Goal: Transaction & Acquisition: Purchase product/service

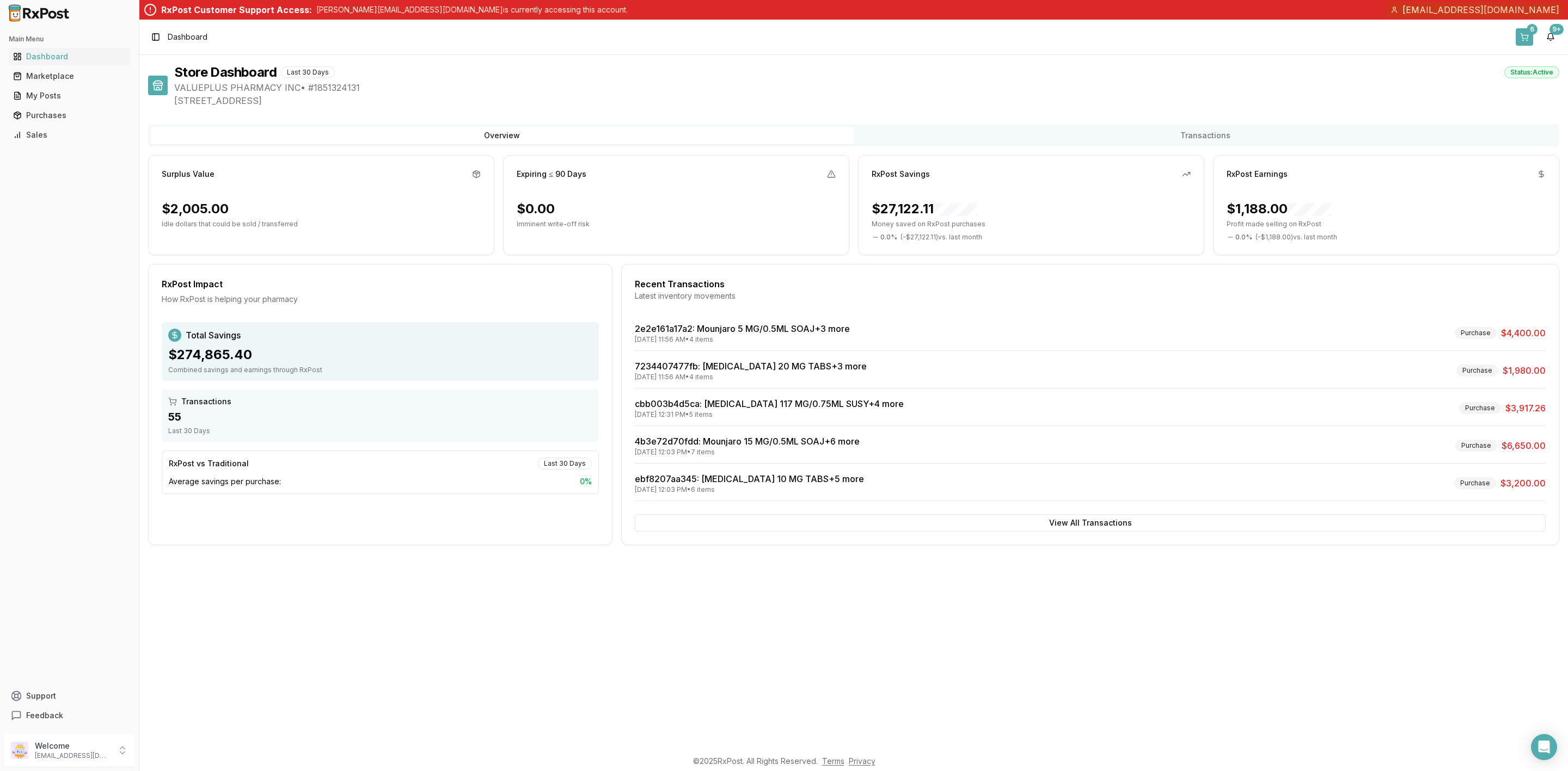
click at [1532, 40] on button "6" at bounding box center [1524, 37] width 18 height 18
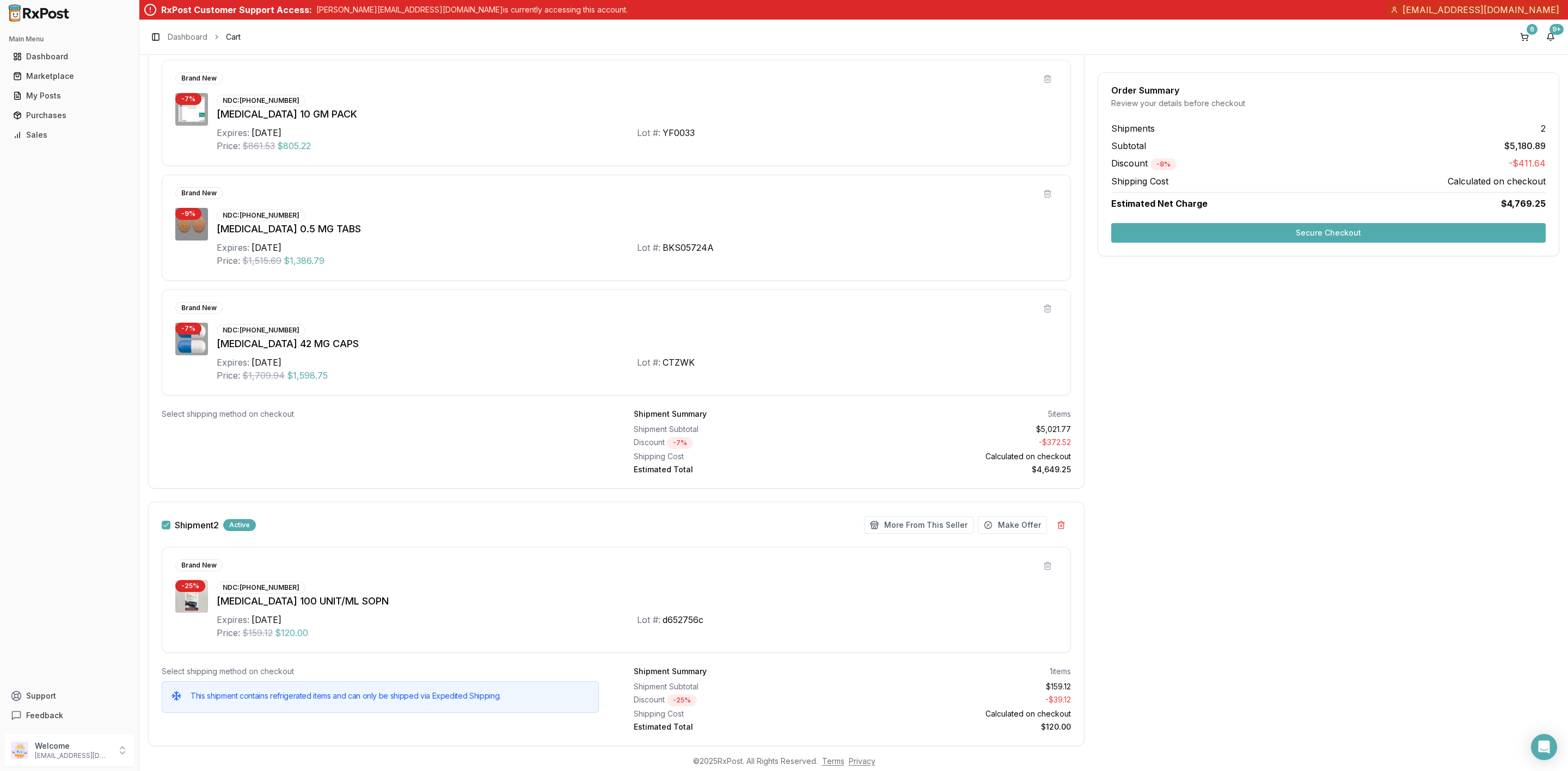
scroll to position [490, 0]
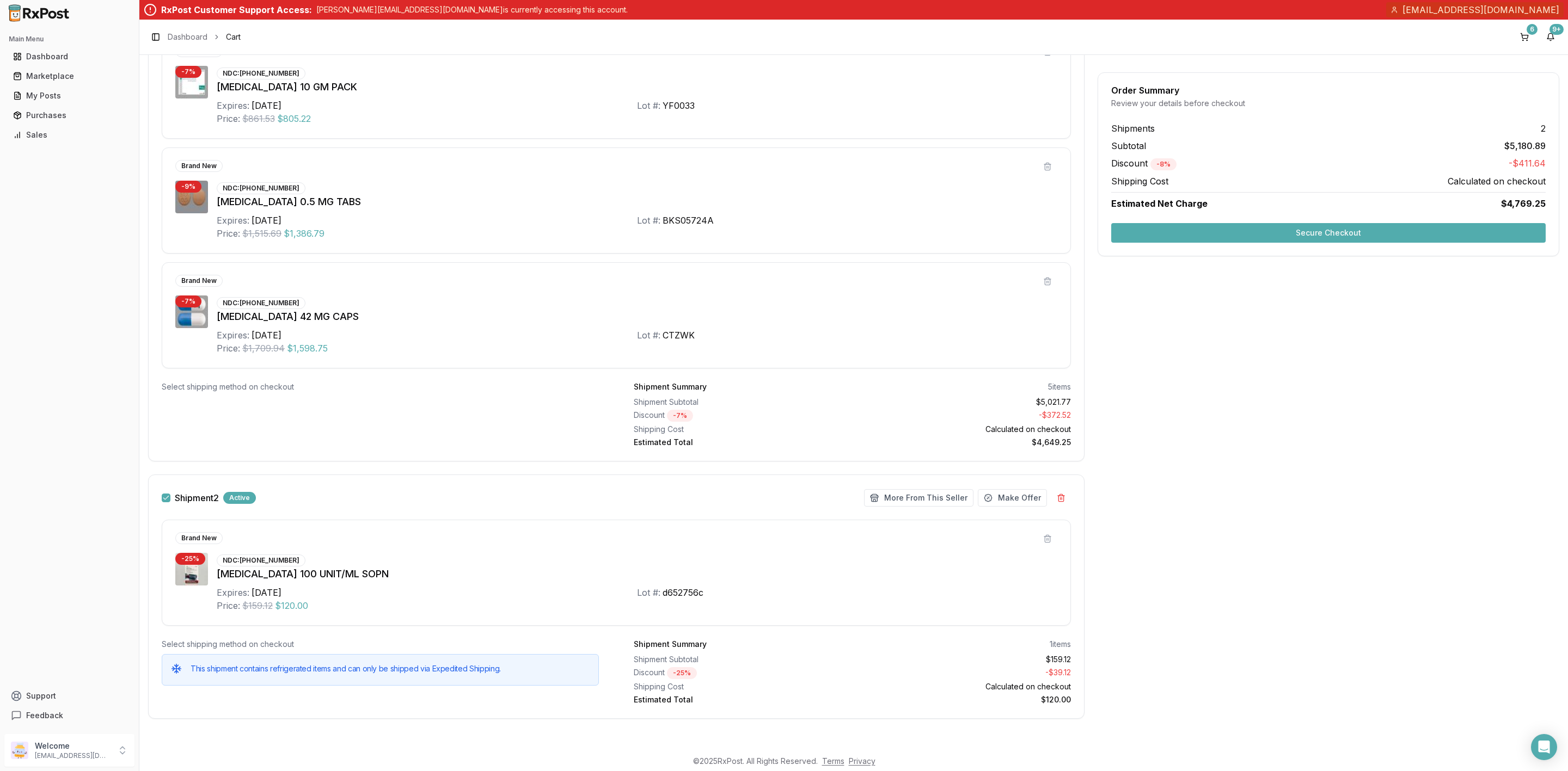
click at [1388, 230] on button "Secure Checkout" at bounding box center [1328, 233] width 435 height 19
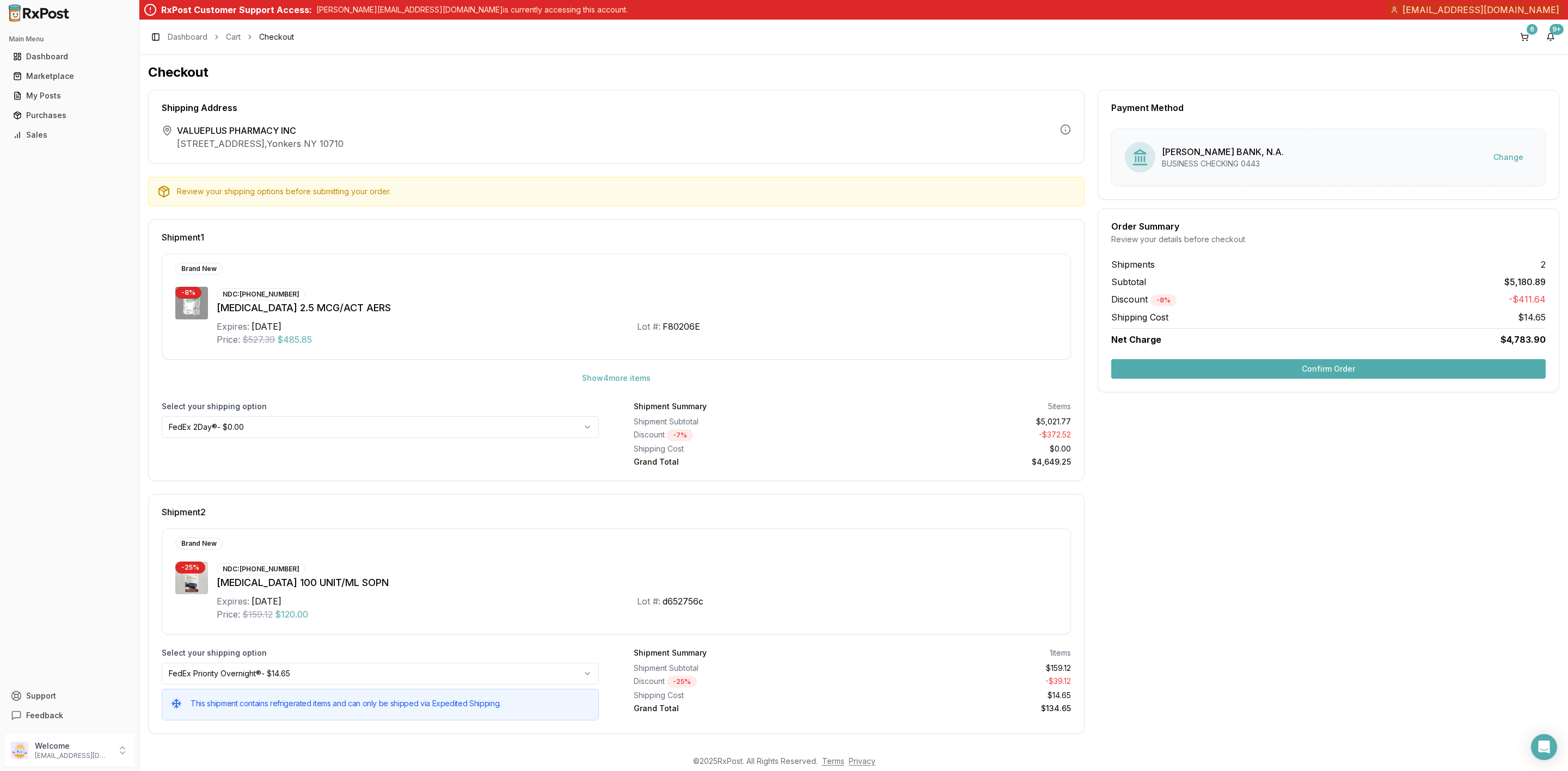
click at [1316, 379] on button "Confirm Order" at bounding box center [1328, 368] width 435 height 19
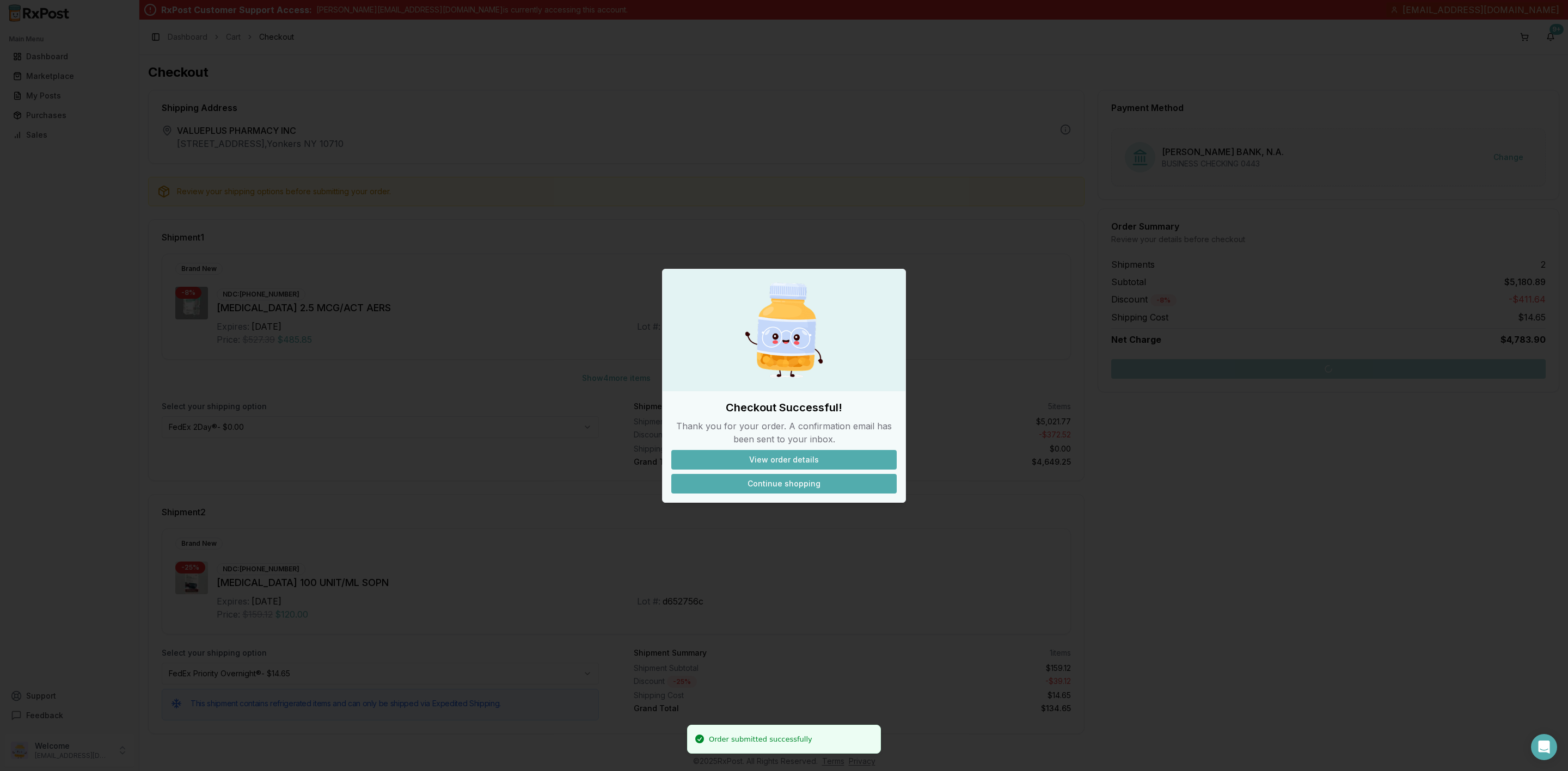
click at [825, 485] on button "Continue shopping" at bounding box center [784, 483] width 225 height 19
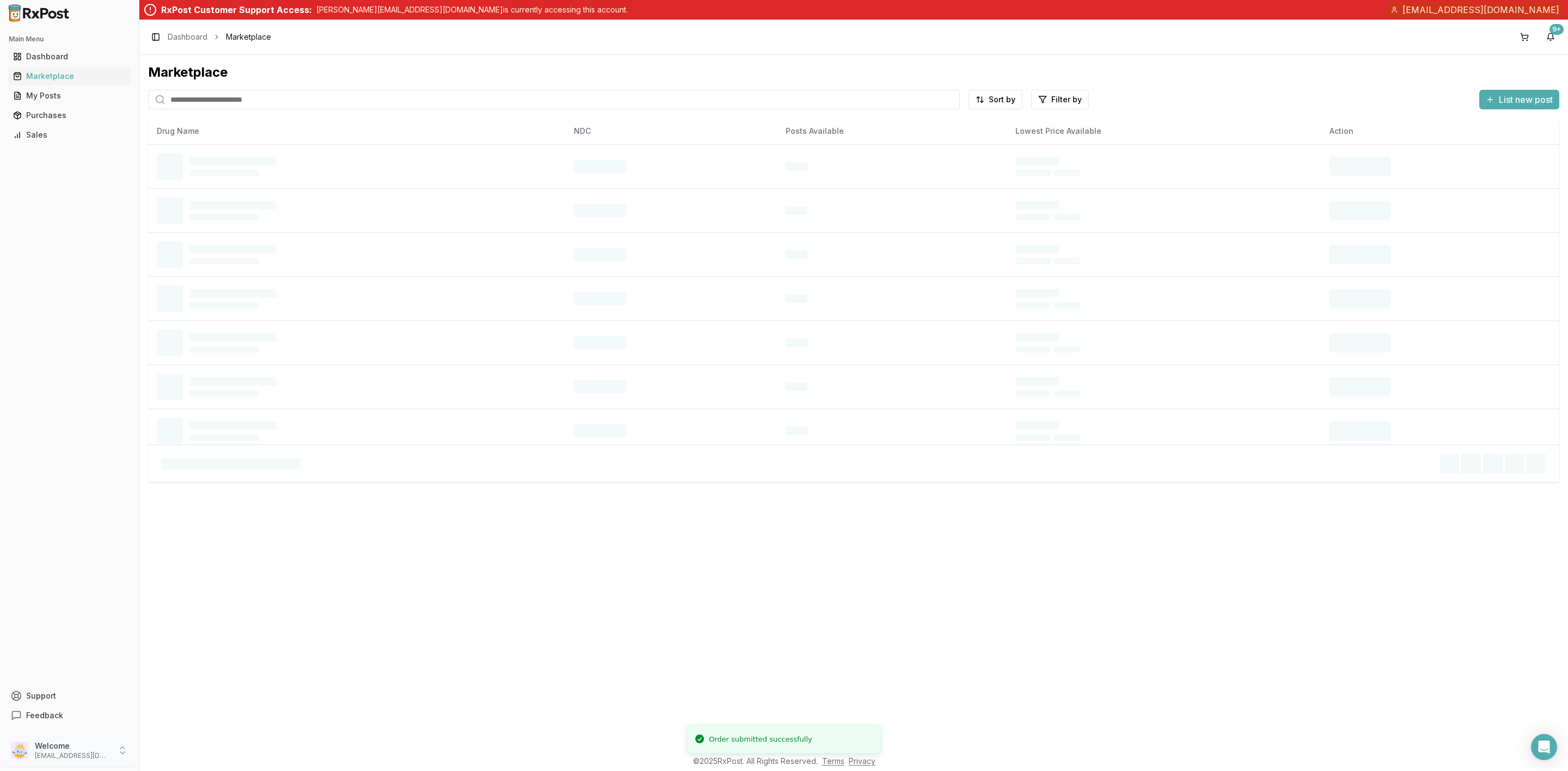
click at [89, 753] on p "info@valuepluspharmacy.net" at bounding box center [72, 756] width 76 height 8
click at [175, 755] on span "Sign Out" at bounding box center [197, 753] width 103 height 11
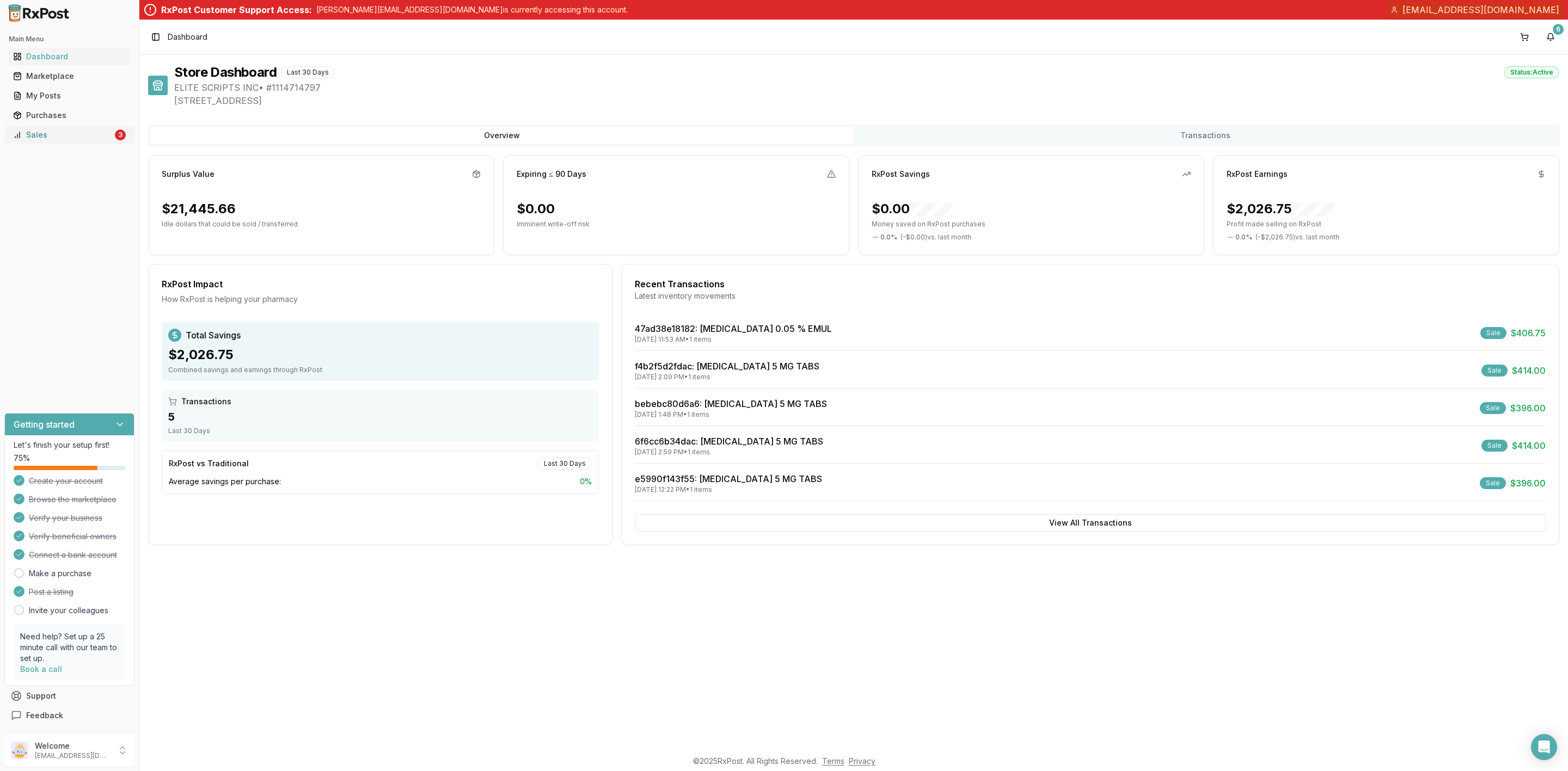
click at [49, 132] on div "Sales" at bounding box center [62, 135] width 99 height 11
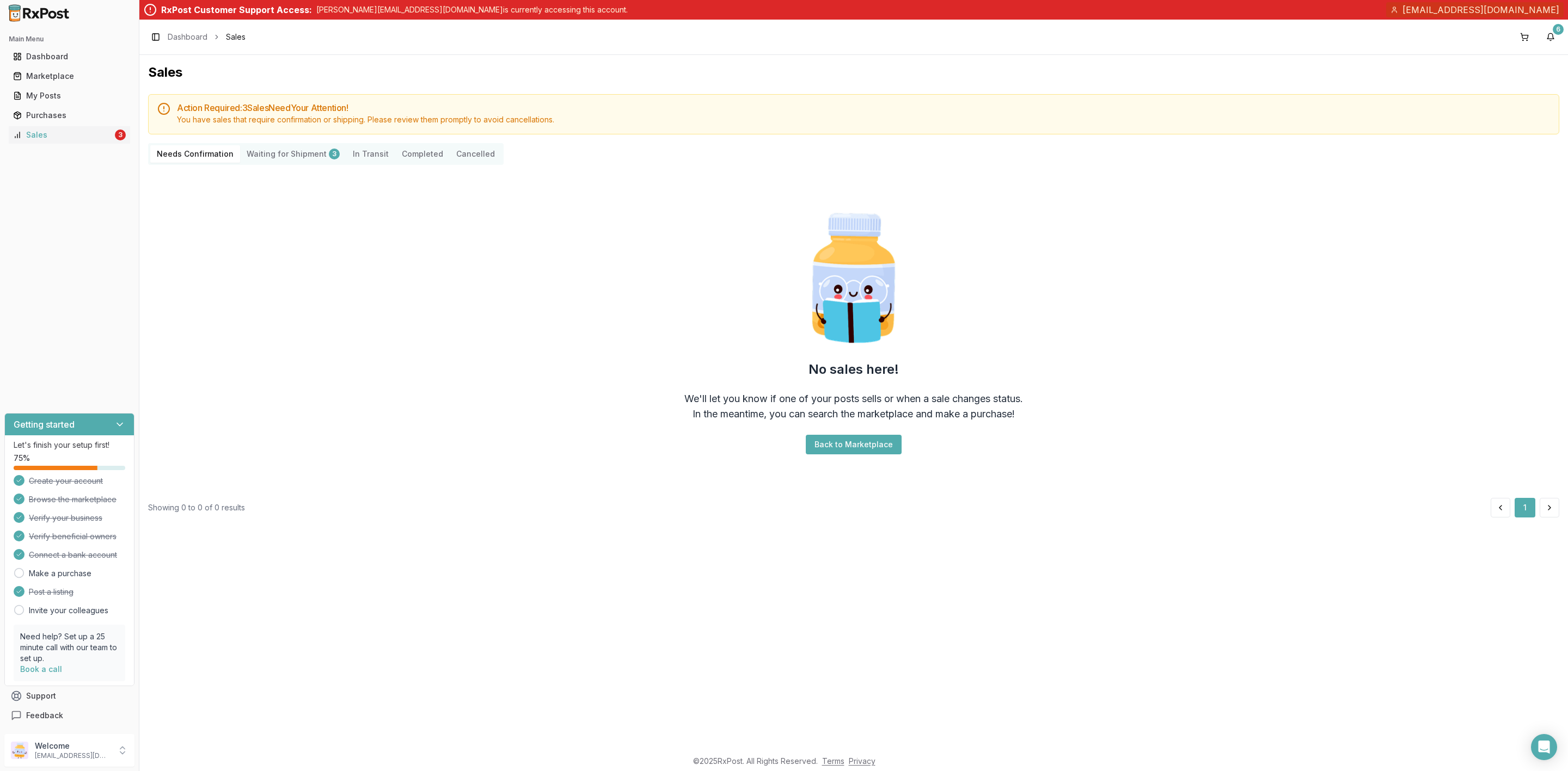
click at [305, 156] on Shipment "Waiting for Shipment 3" at bounding box center [294, 154] width 106 height 18
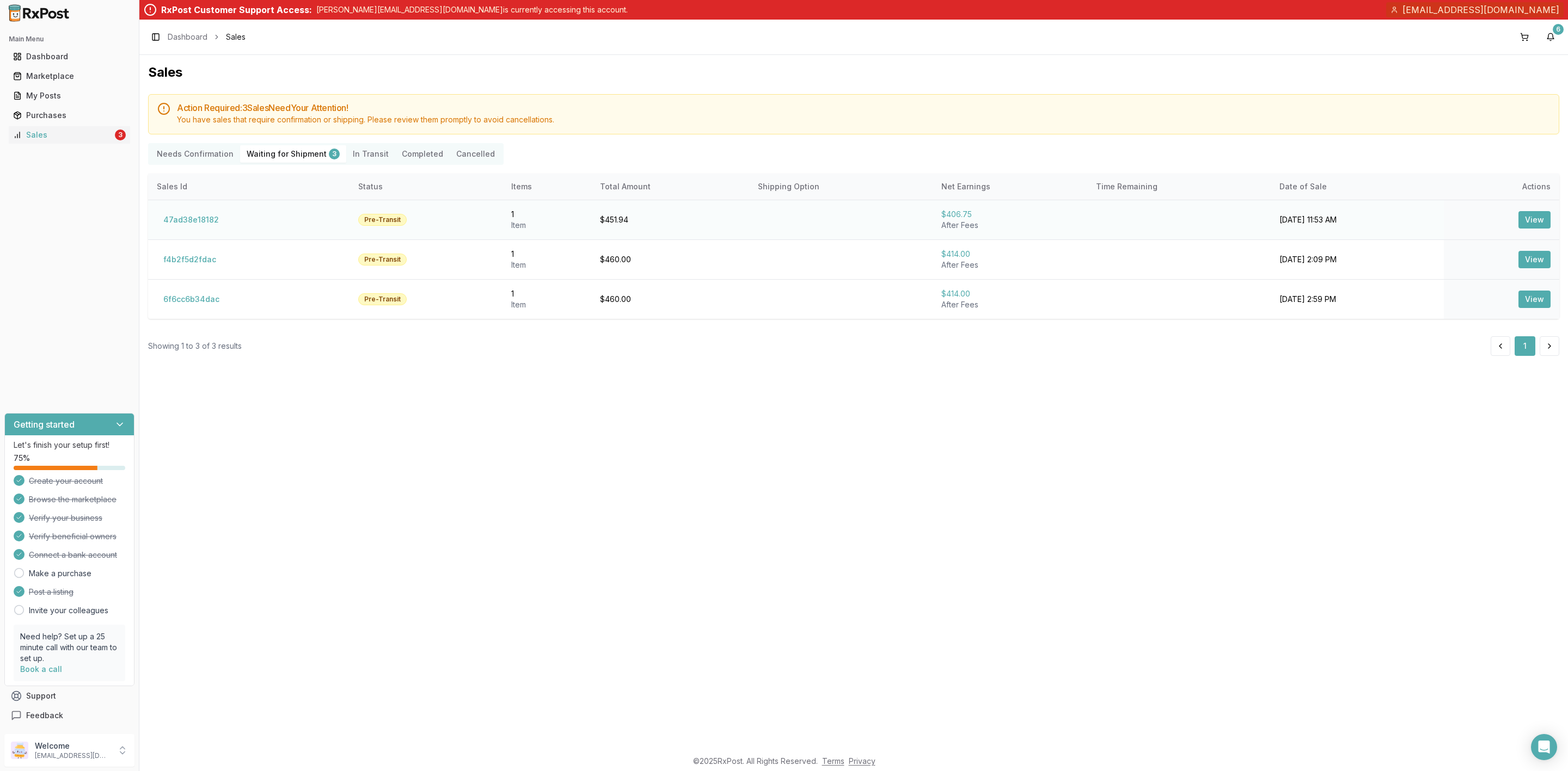
click at [1542, 220] on button "View" at bounding box center [1534, 220] width 32 height 18
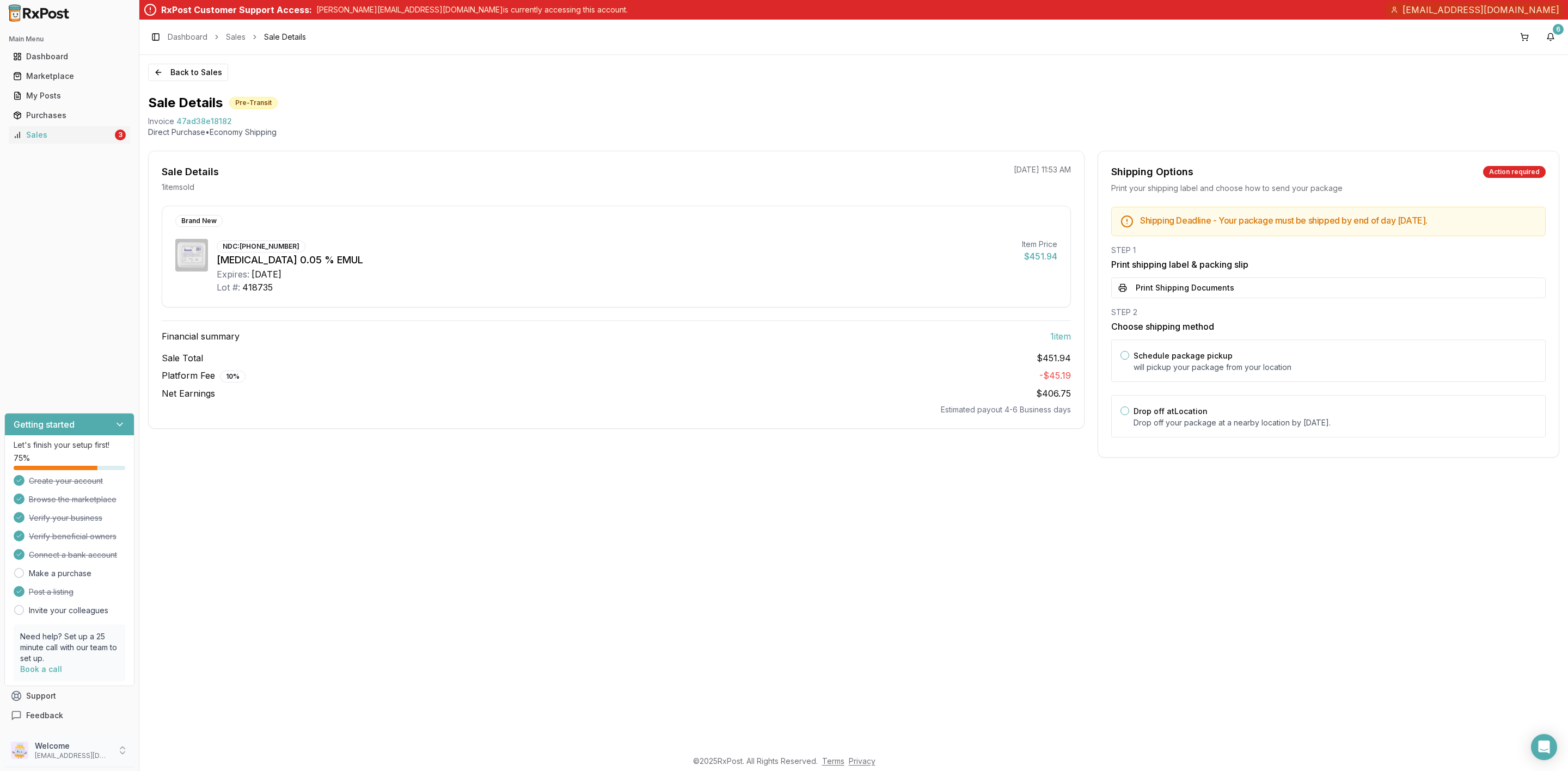
click at [44, 756] on p "[EMAIL_ADDRESS][DOMAIN_NAME]" at bounding box center [72, 756] width 76 height 8
click at [216, 753] on span "Sign Out" at bounding box center [197, 753] width 103 height 11
